Goal: Information Seeking & Learning: Learn about a topic

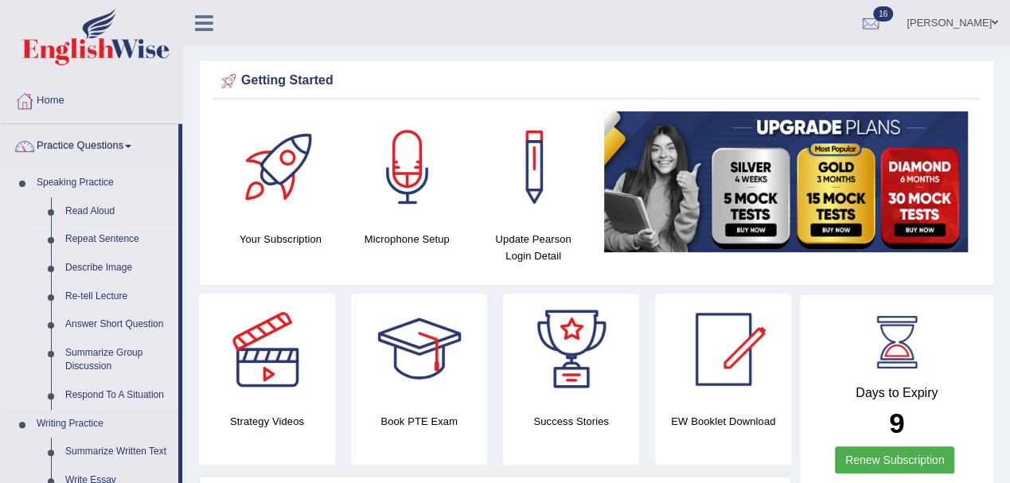
click at [72, 236] on link "Repeat Sentence" at bounding box center [118, 239] width 120 height 29
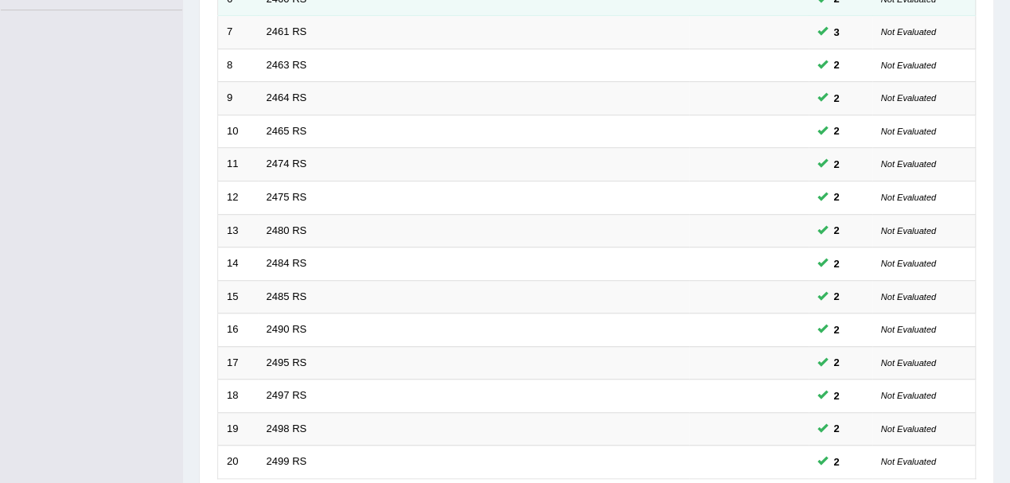
scroll to position [530, 0]
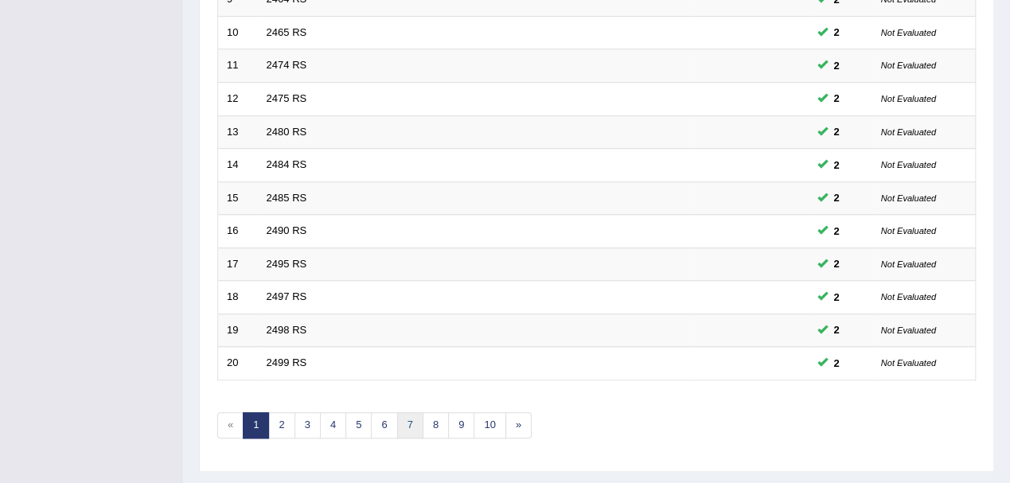
click at [409, 420] on link "7" at bounding box center [410, 425] width 26 height 26
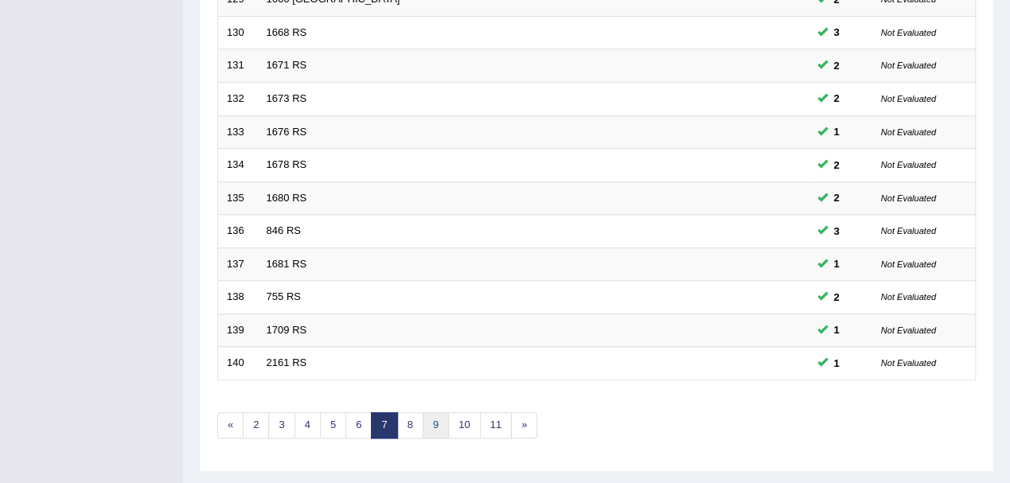
click at [441, 423] on link "9" at bounding box center [436, 425] width 26 height 26
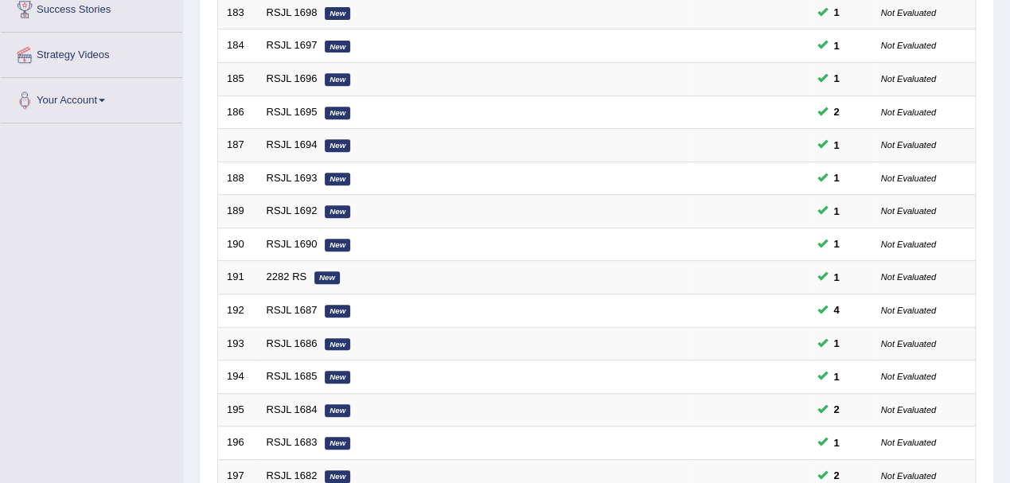
scroll to position [563, 0]
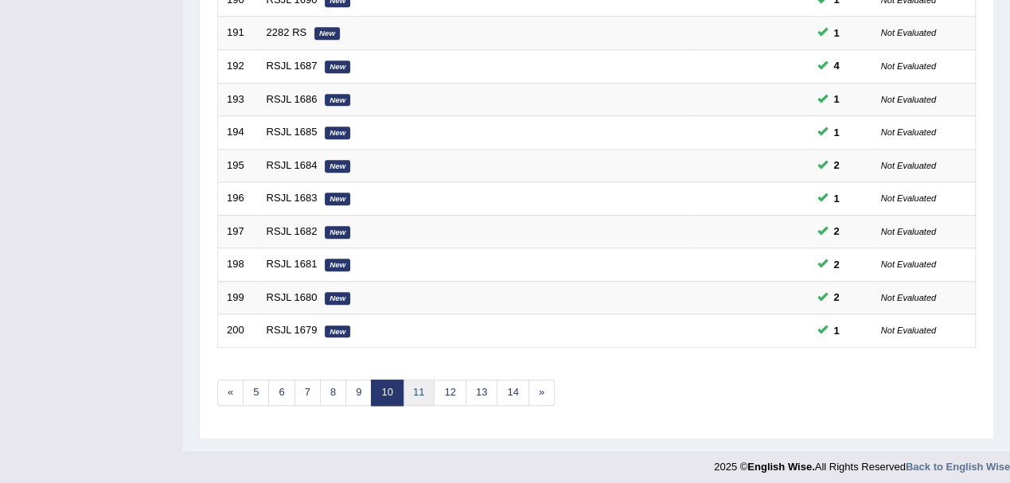
click at [422, 391] on link "11" at bounding box center [419, 393] width 32 height 26
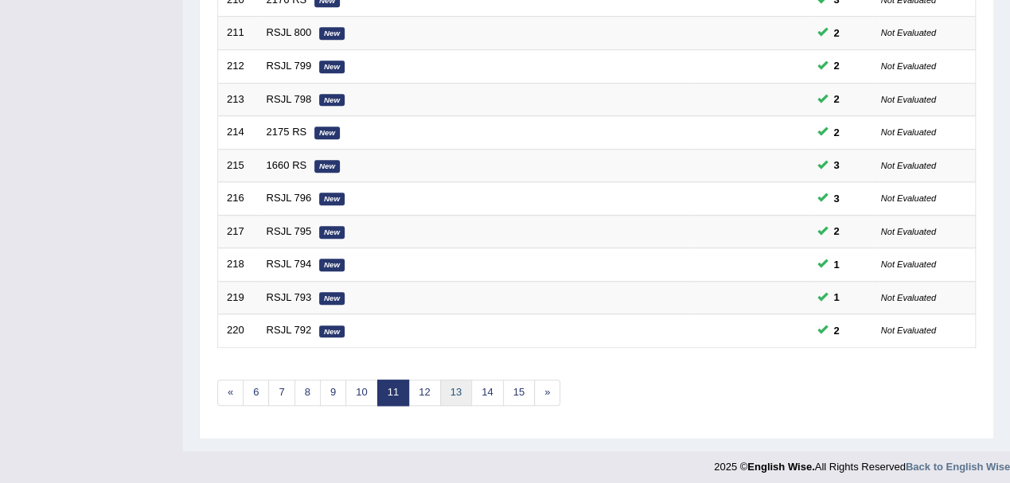
click at [454, 388] on link "13" at bounding box center [456, 393] width 32 height 26
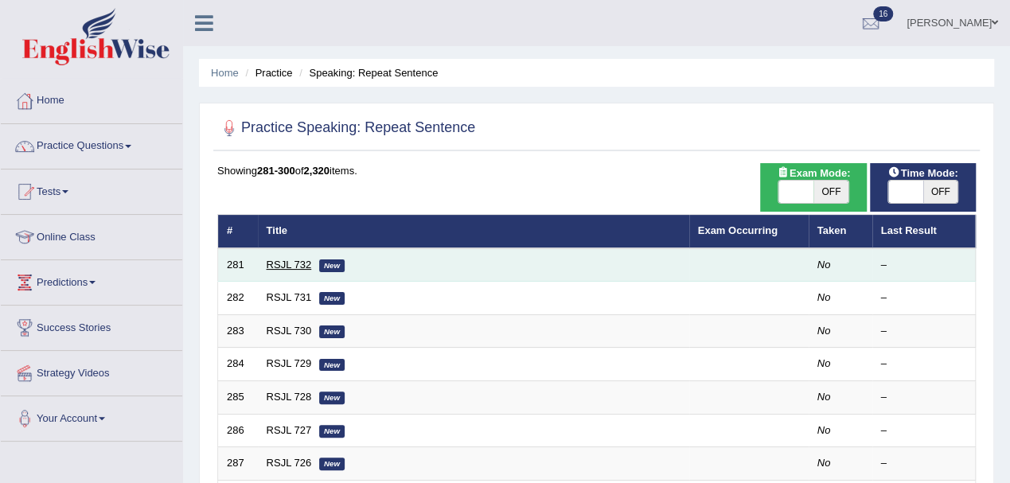
click at [280, 264] on link "RSJL 732" at bounding box center [289, 265] width 45 height 12
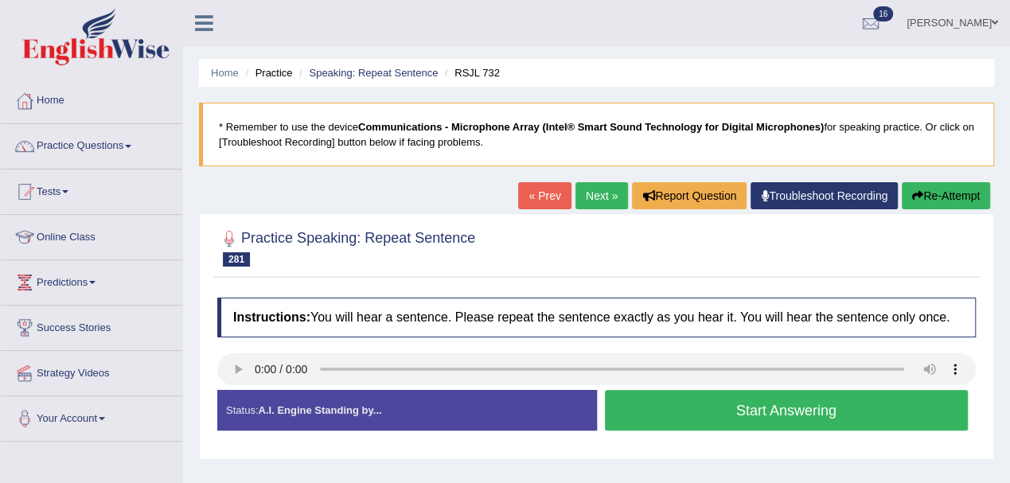
click at [384, 64] on ul "Home Practice Speaking: Repeat Sentence RSJL 732" at bounding box center [596, 73] width 795 height 28
click at [384, 70] on link "Speaking: Repeat Sentence" at bounding box center [373, 73] width 129 height 12
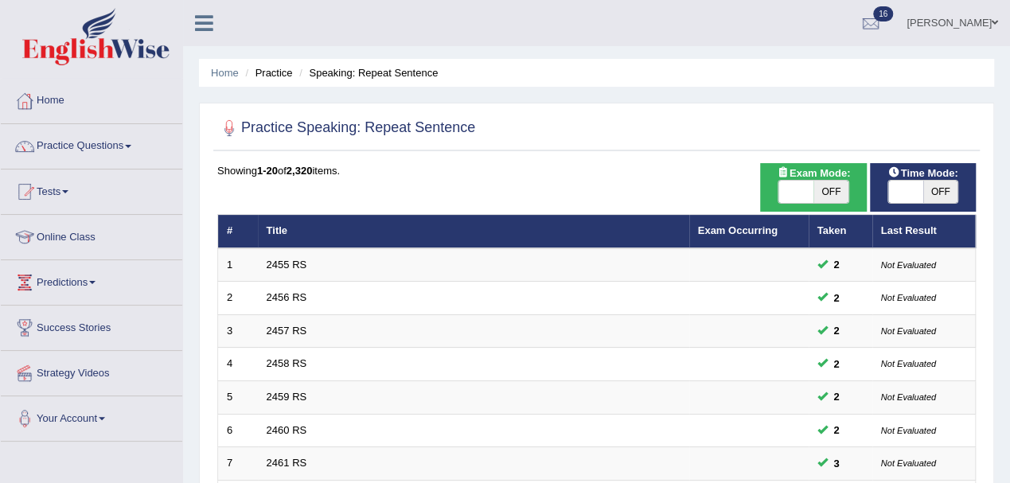
click at [939, 191] on span "OFF" at bounding box center [940, 192] width 35 height 22
checkbox input "true"
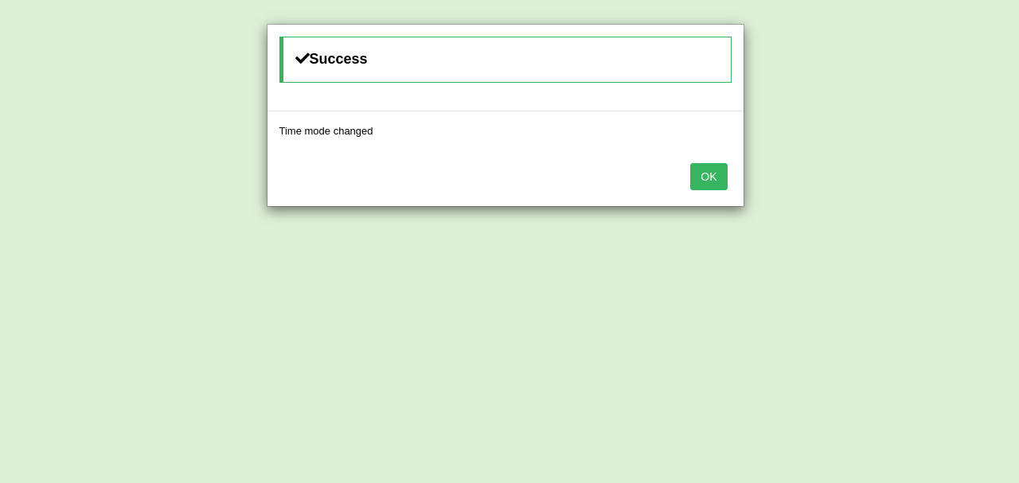
click at [708, 183] on button "OK" at bounding box center [708, 176] width 37 height 27
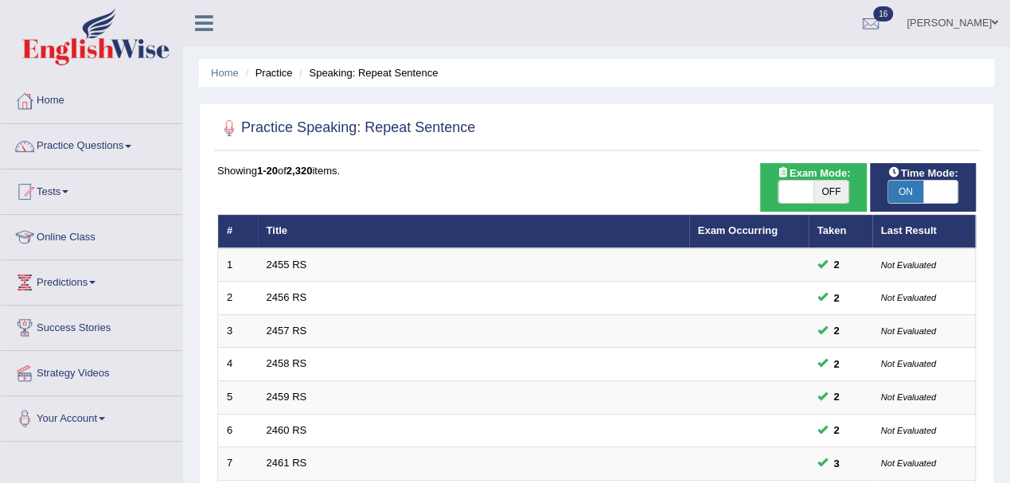
click at [827, 190] on span "OFF" at bounding box center [831, 192] width 35 height 22
checkbox input "true"
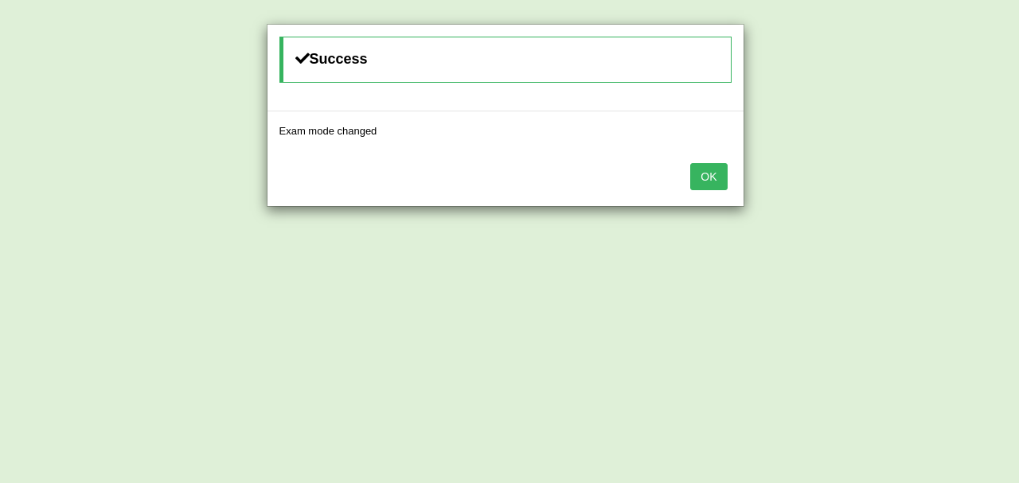
click at [718, 169] on button "OK" at bounding box center [708, 176] width 37 height 27
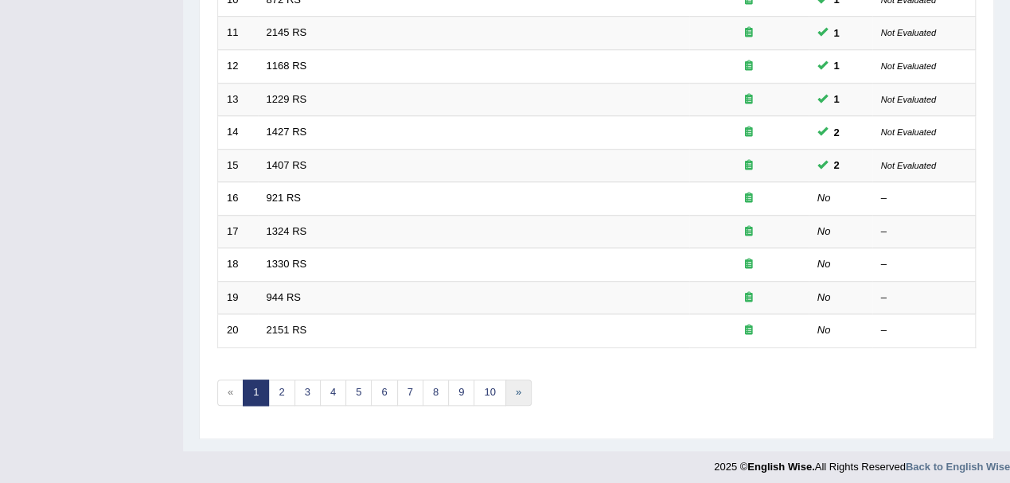
scroll to position [563, 0]
click at [517, 387] on link "»" at bounding box center [518, 393] width 26 height 26
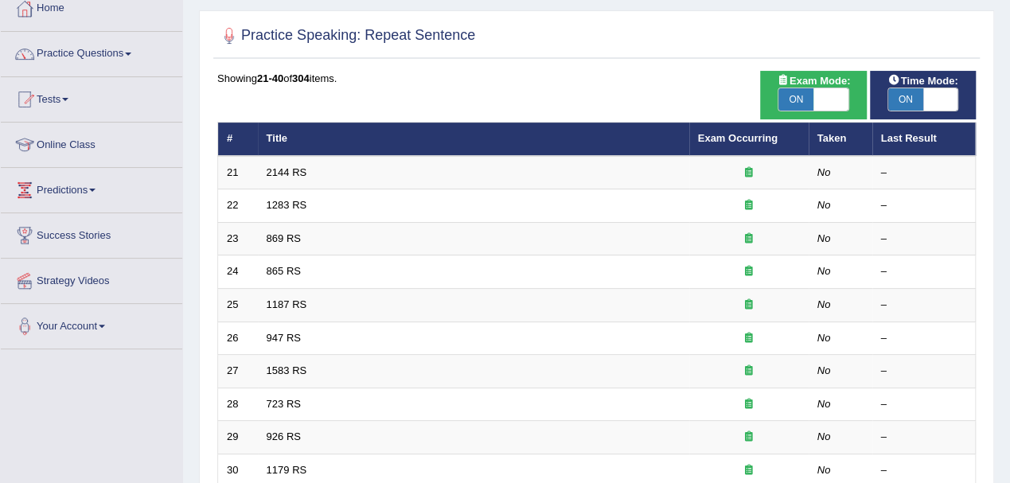
scroll to position [32, 0]
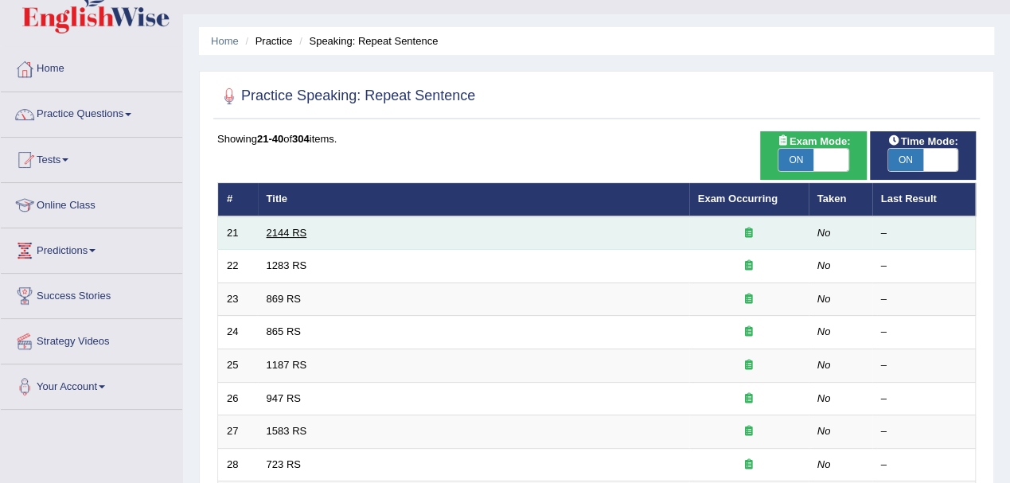
click at [288, 229] on link "2144 RS" at bounding box center [287, 233] width 41 height 12
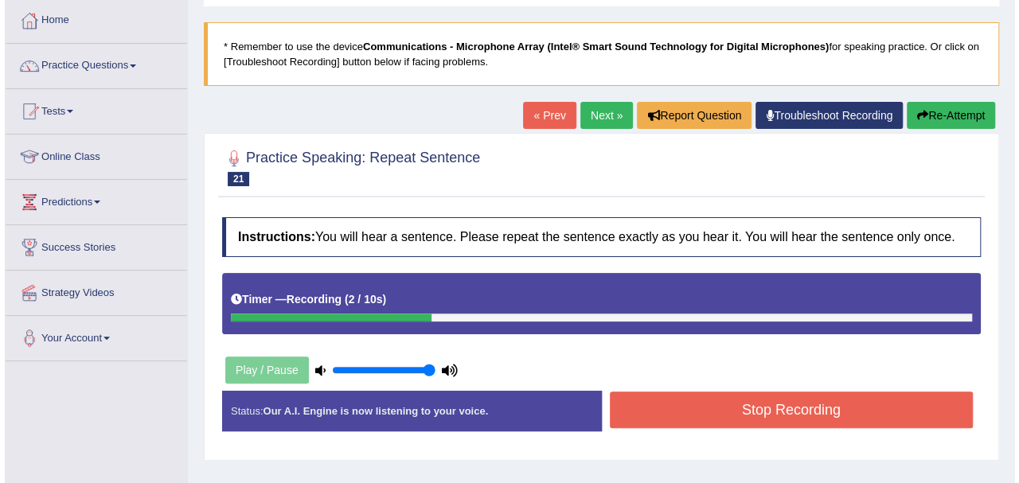
scroll to position [106, 0]
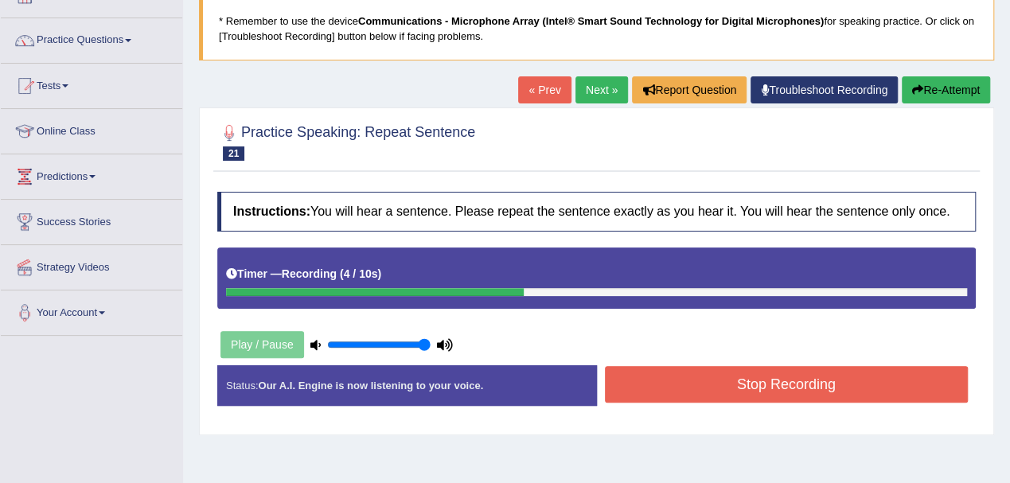
click at [718, 379] on button "Stop Recording" at bounding box center [787, 384] width 364 height 37
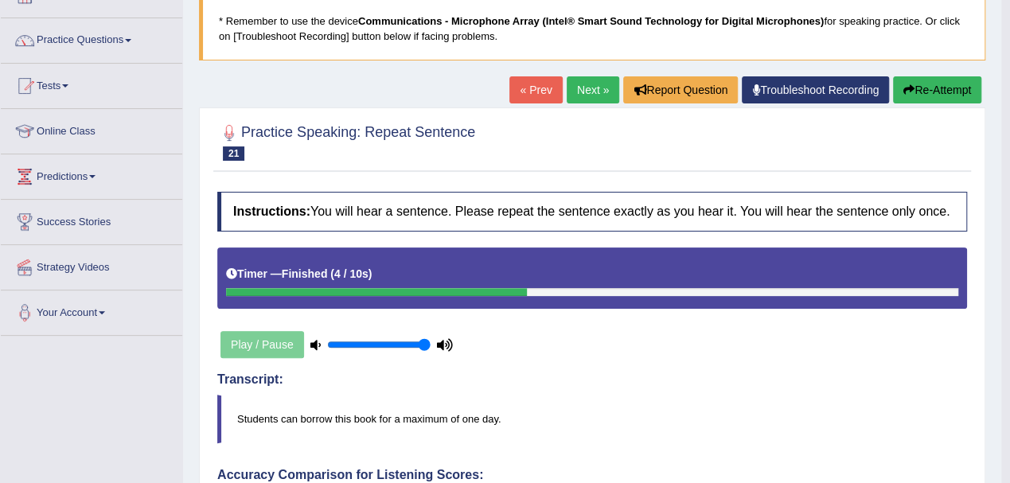
click at [935, 84] on button "Re-Attempt" at bounding box center [937, 89] width 88 height 27
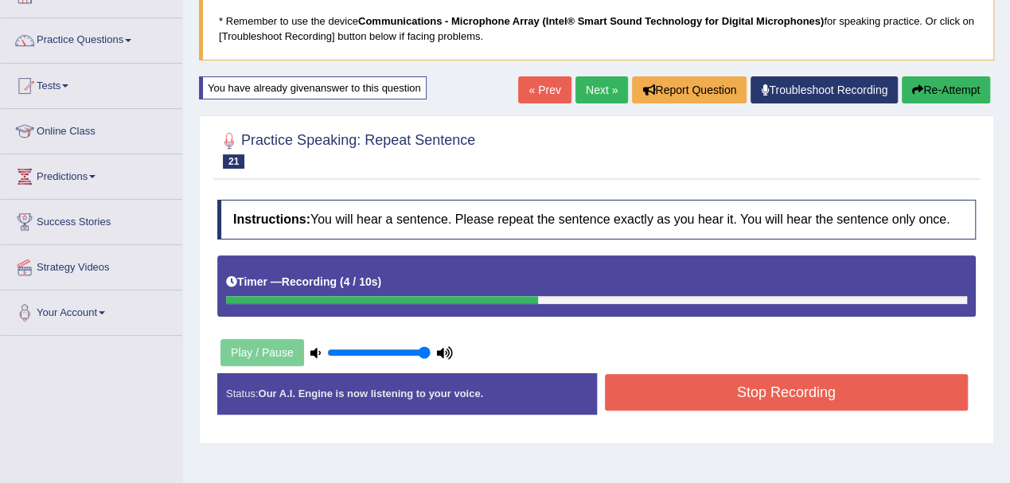
click at [676, 396] on button "Stop Recording" at bounding box center [787, 392] width 364 height 37
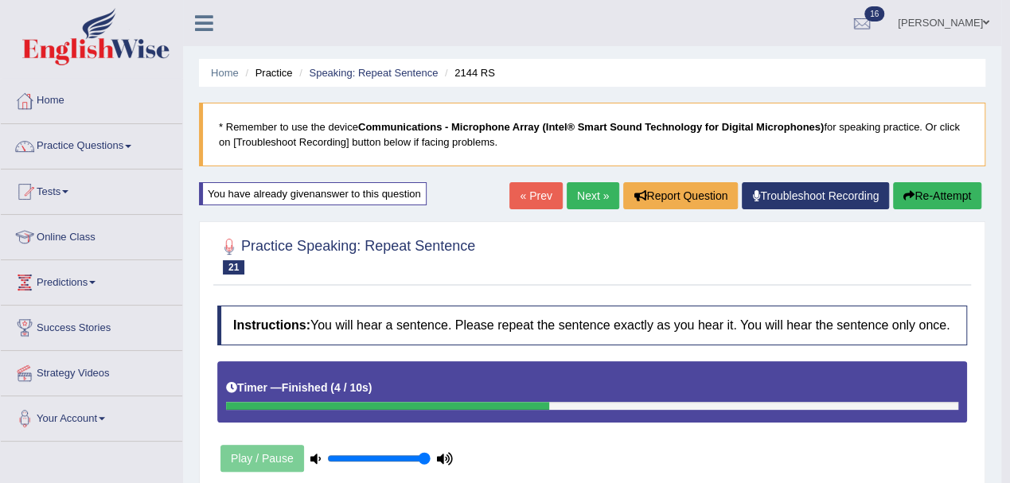
click at [589, 199] on link "Next »" at bounding box center [593, 195] width 53 height 27
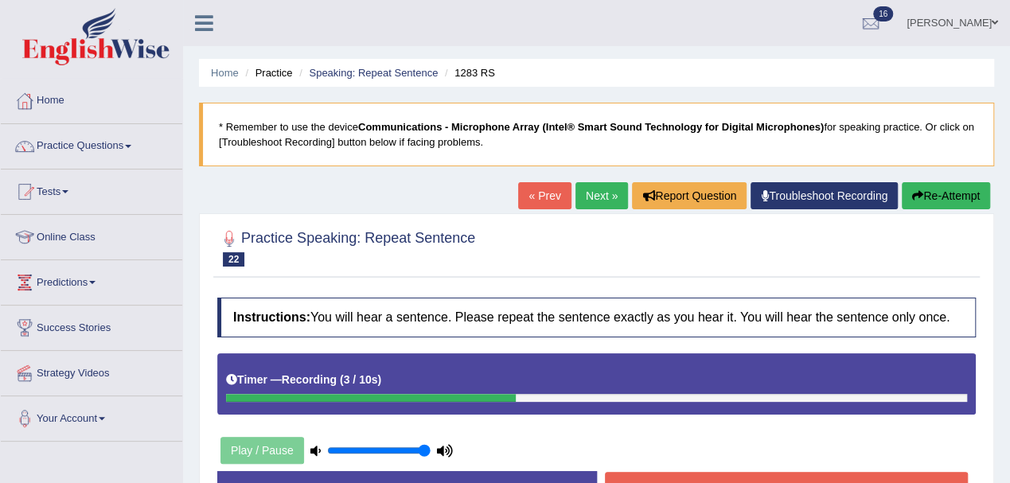
click at [947, 196] on button "Re-Attempt" at bounding box center [946, 195] width 88 height 27
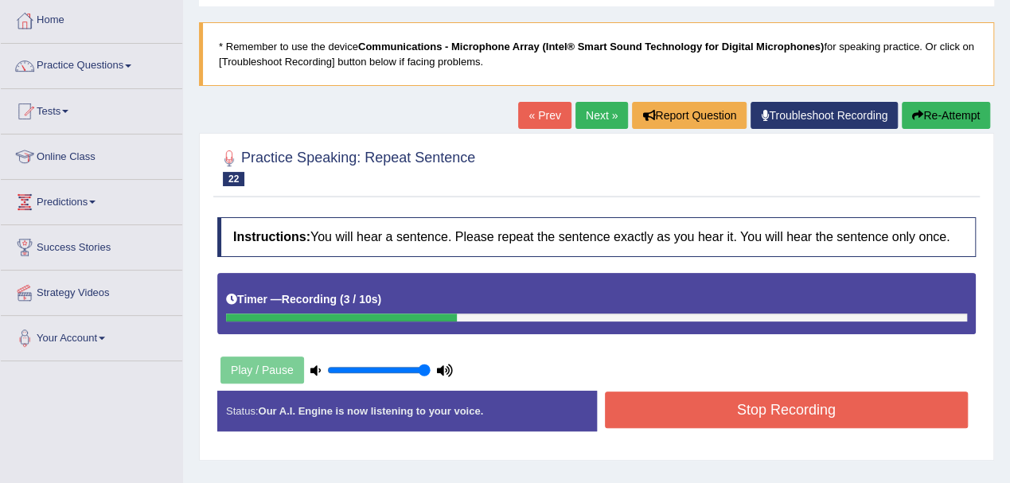
scroll to position [106, 0]
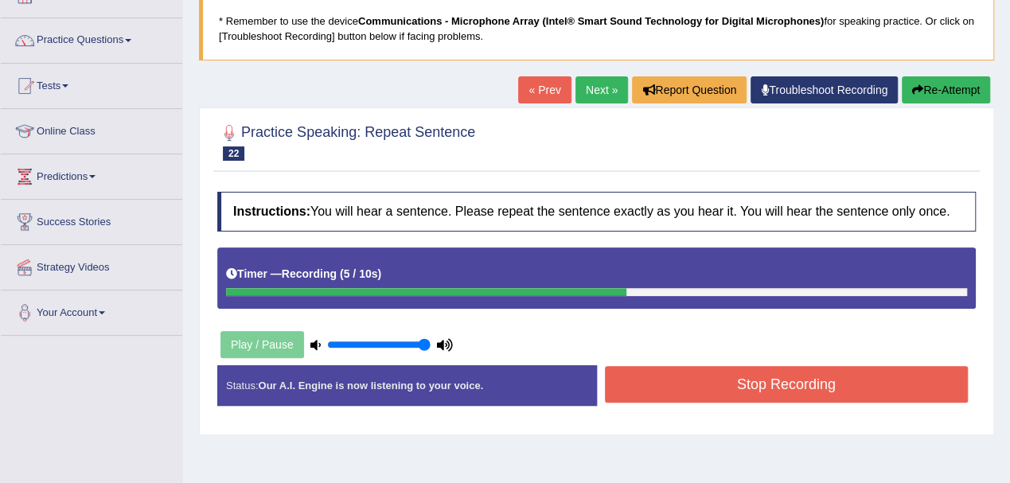
click at [701, 375] on button "Stop Recording" at bounding box center [787, 384] width 364 height 37
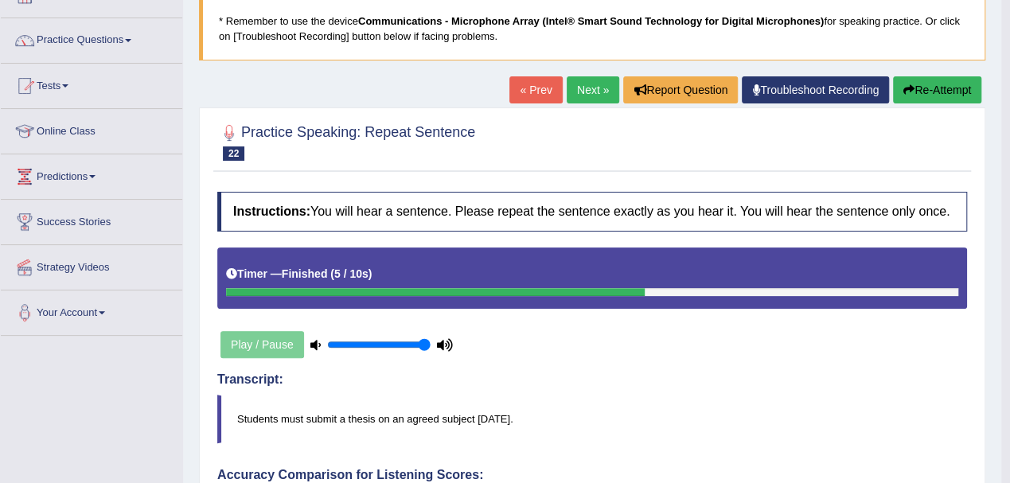
click at [925, 83] on button "Re-Attempt" at bounding box center [937, 89] width 88 height 27
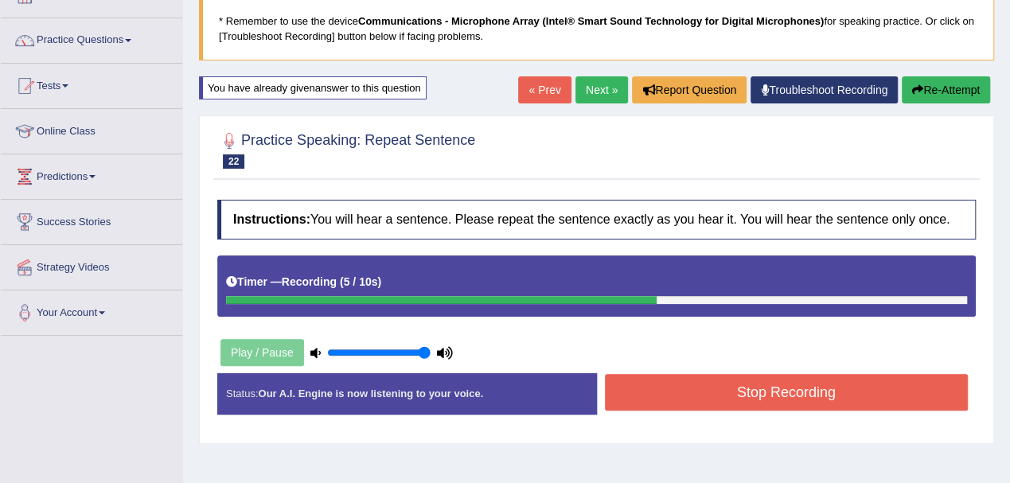
click at [745, 384] on button "Stop Recording" at bounding box center [787, 392] width 364 height 37
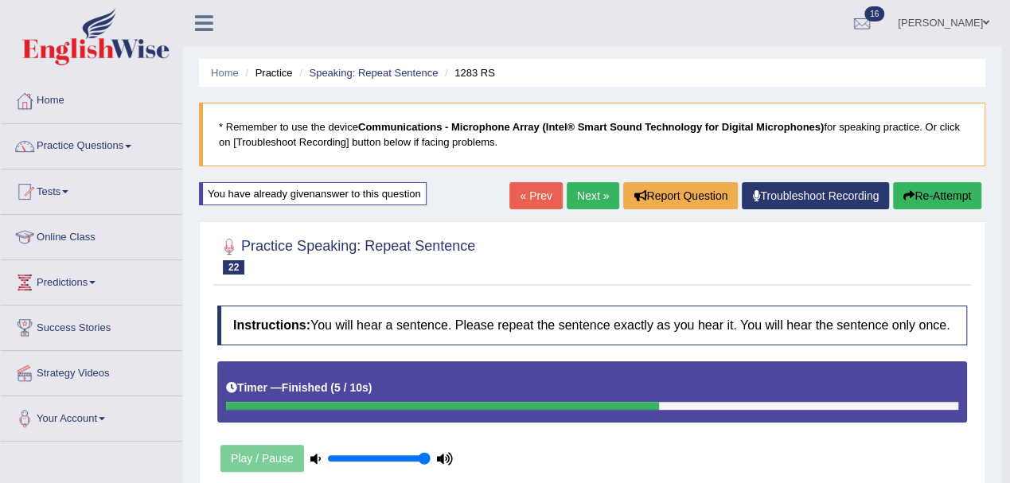
click at [939, 194] on button "Re-Attempt" at bounding box center [937, 195] width 88 height 27
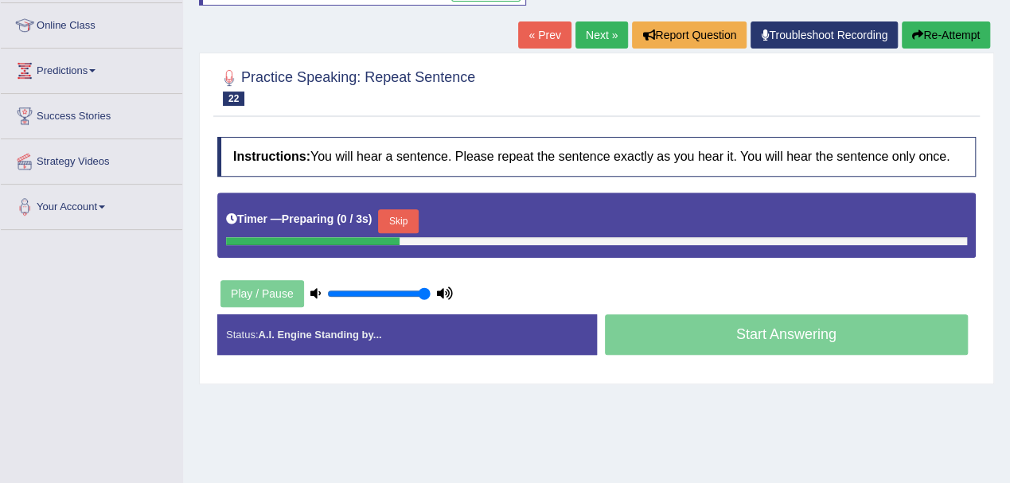
scroll to position [212, 0]
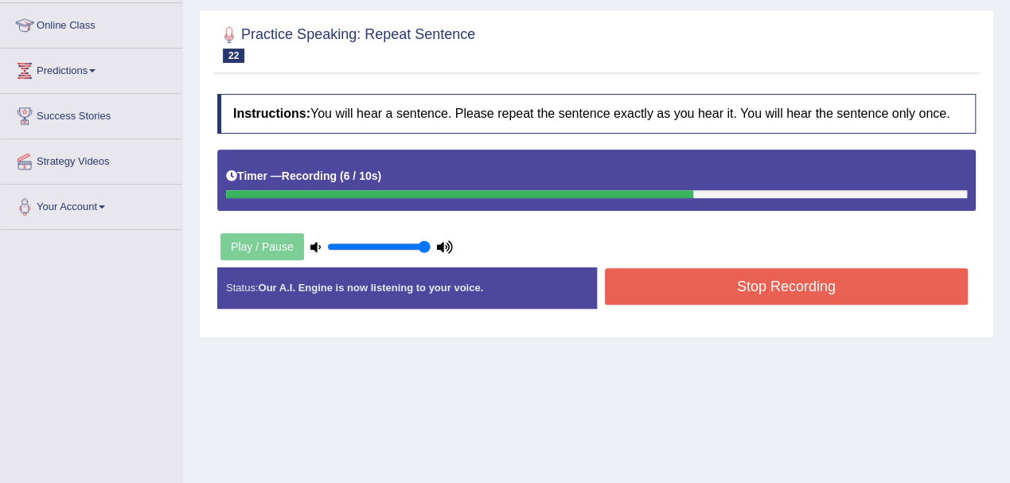
click at [706, 283] on button "Stop Recording" at bounding box center [787, 286] width 364 height 37
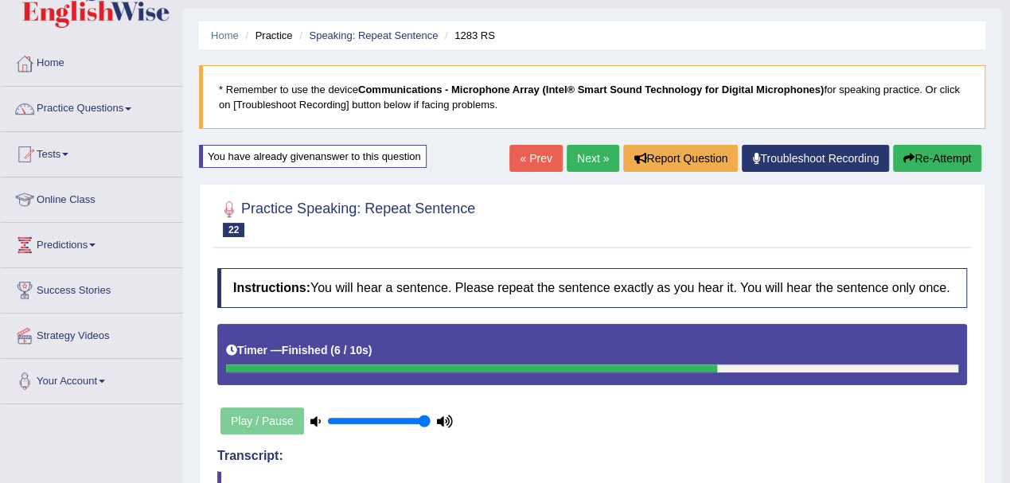
scroll to position [0, 0]
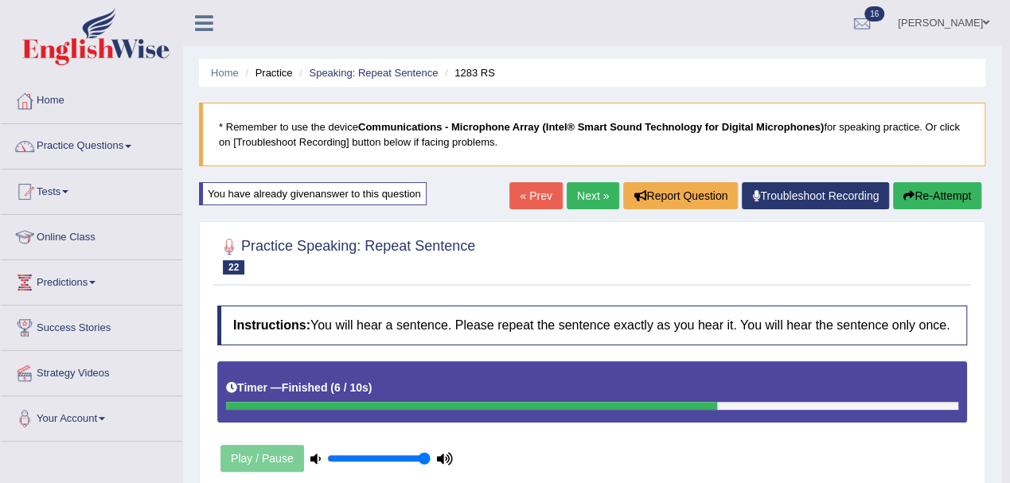
click at [974, 194] on button "Re-Attempt" at bounding box center [937, 195] width 88 height 27
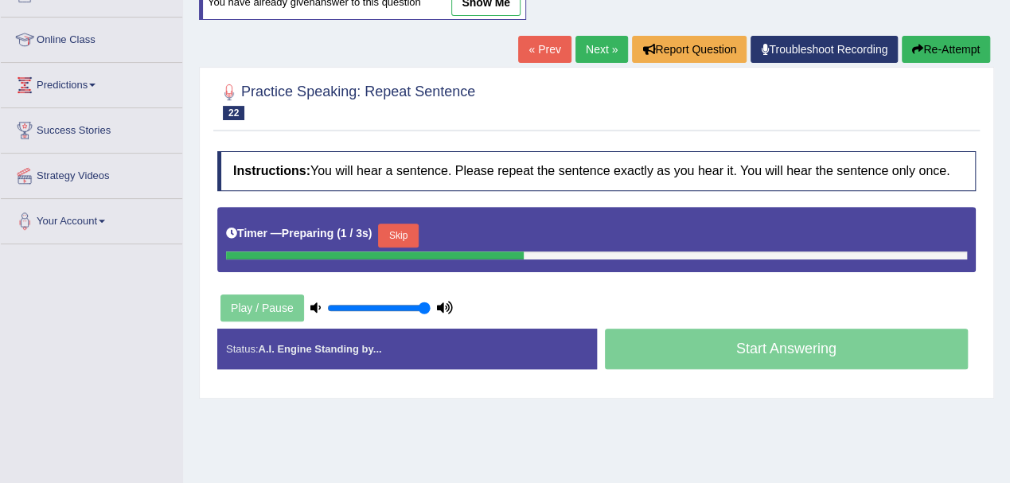
scroll to position [212, 0]
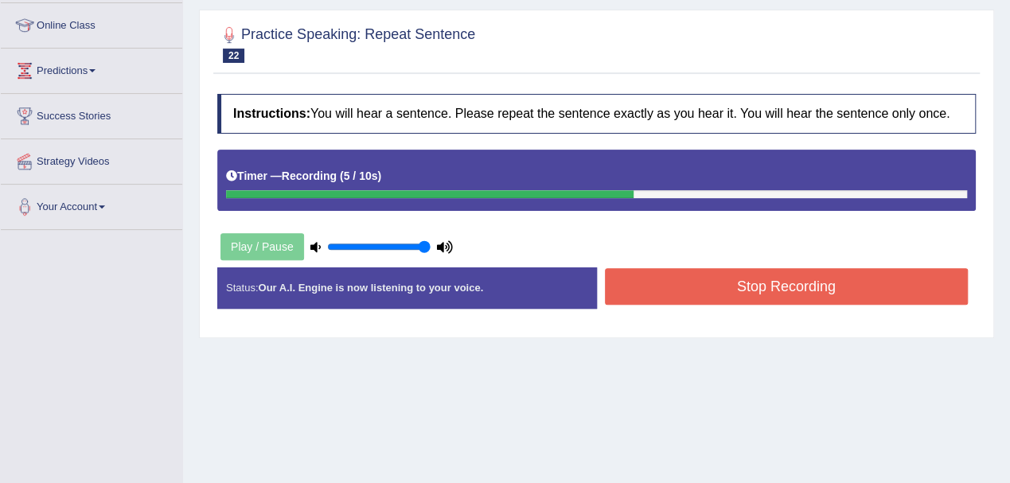
click at [677, 263] on div "Instructions: You will hear a sentence. Please repeat the sentence exactly as y…" at bounding box center [596, 207] width 767 height 243
click at [675, 268] on button "Stop Recording" at bounding box center [787, 286] width 364 height 37
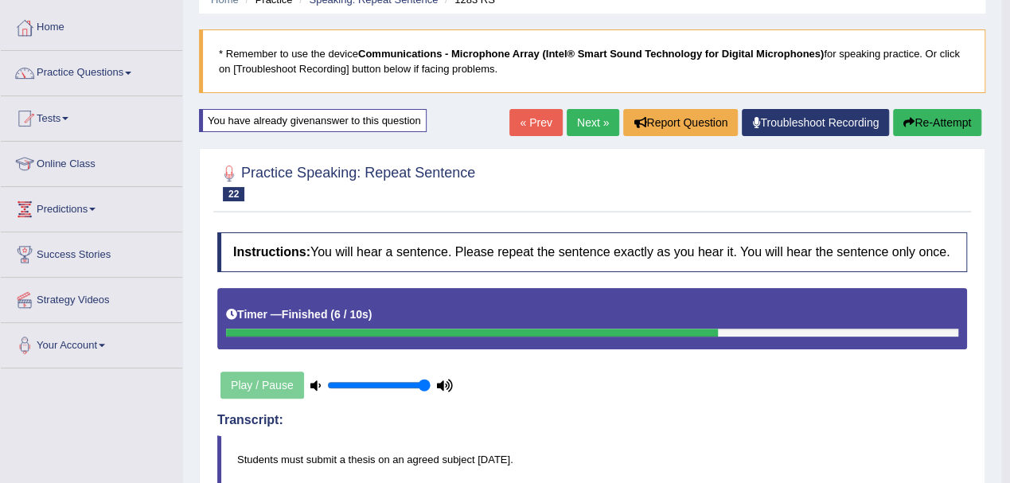
scroll to position [0, 0]
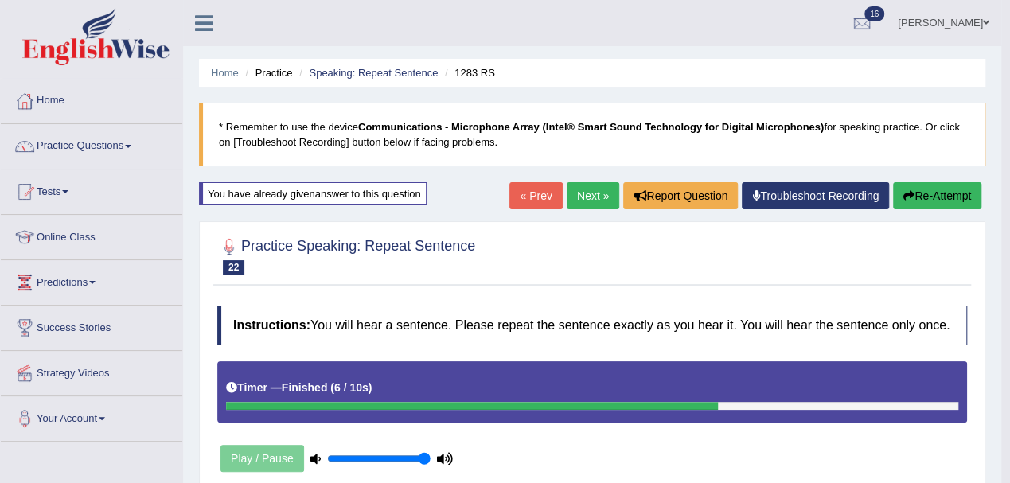
click at [930, 202] on button "Re-Attempt" at bounding box center [937, 195] width 88 height 27
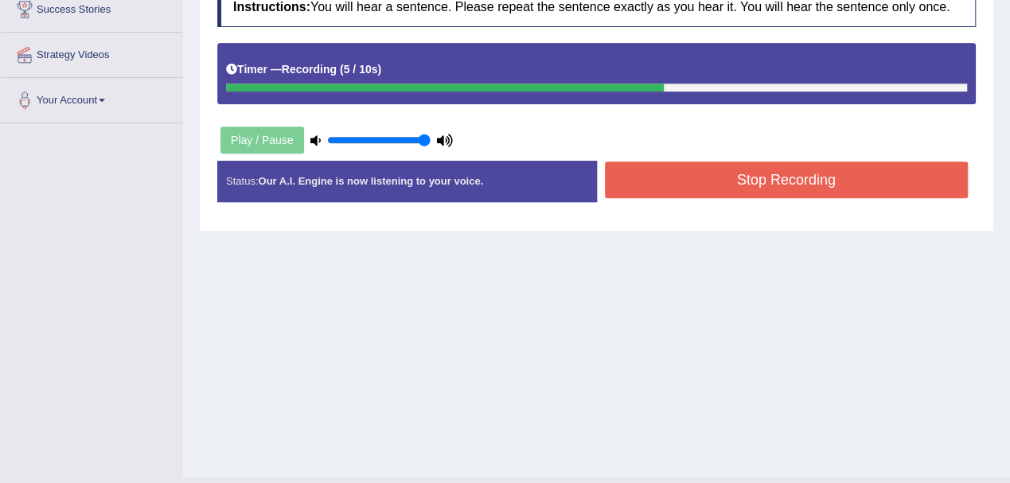
click at [726, 180] on button "Stop Recording" at bounding box center [787, 180] width 364 height 37
